Goal: Task Accomplishment & Management: Manage account settings

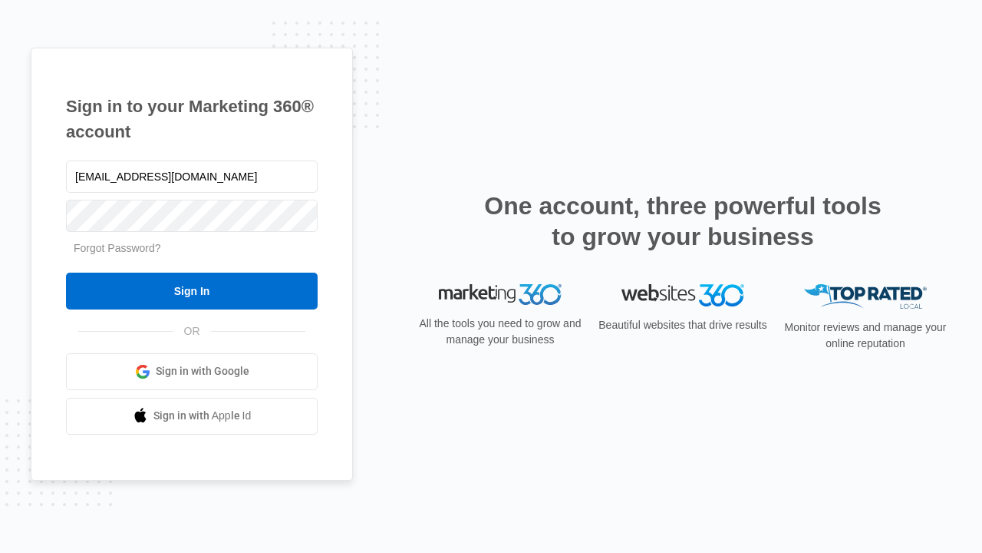
type input "[EMAIL_ADDRESS][DOMAIN_NAME]"
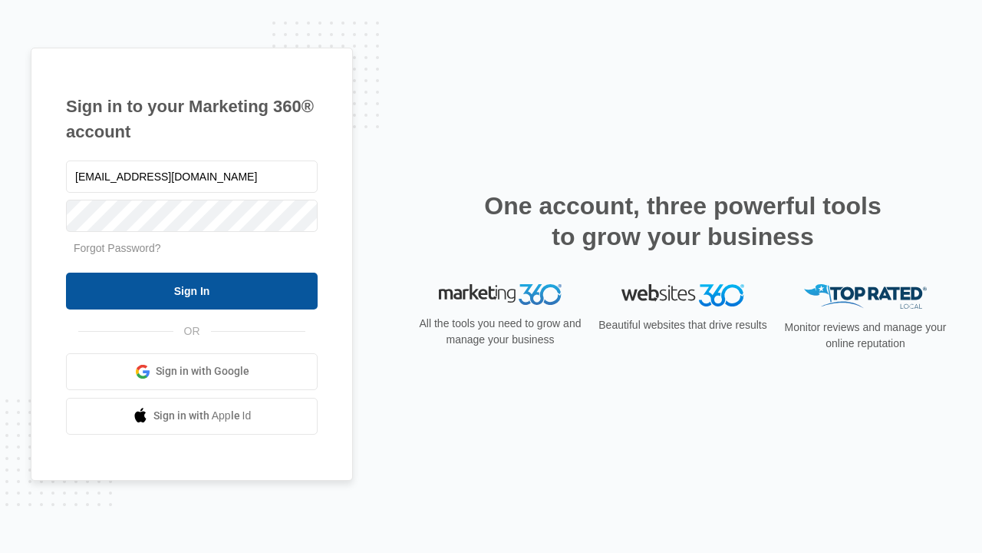
click at [192, 290] on input "Sign In" at bounding box center [192, 290] width 252 height 37
